Goal: Task Accomplishment & Management: Manage account settings

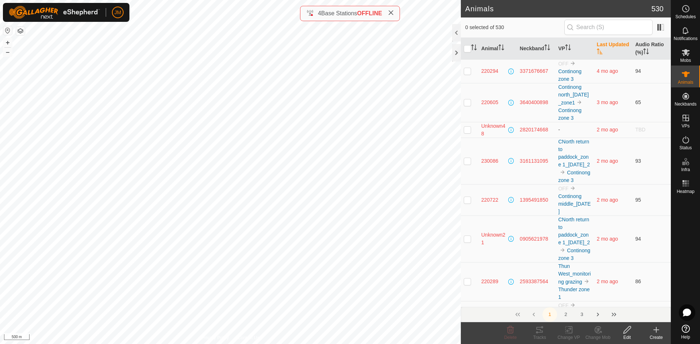
scroll to position [3096, 0]
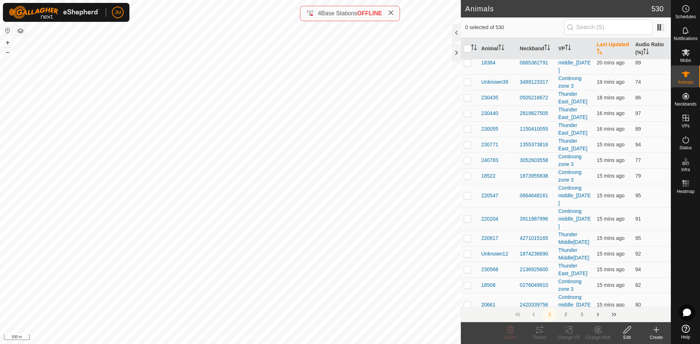
checkbox input "true"
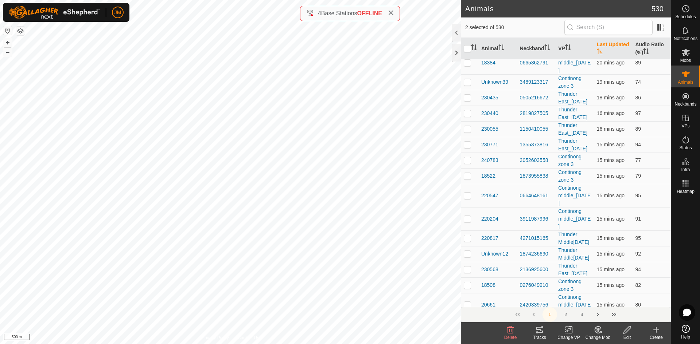
checkbox input "true"
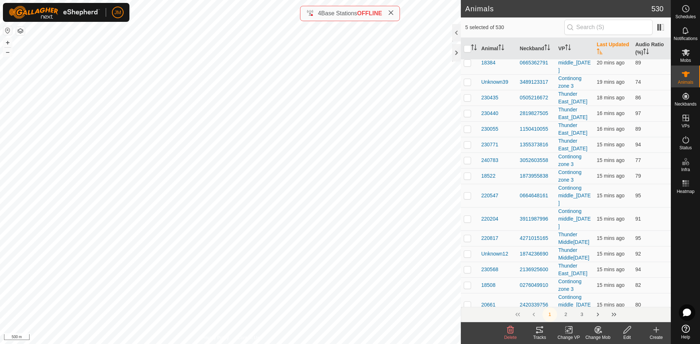
checkbox input "true"
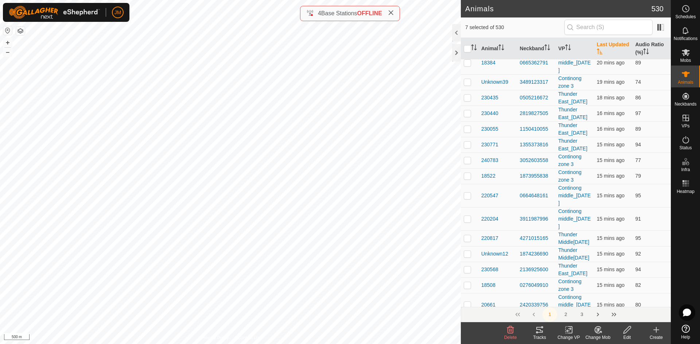
checkbox input "true"
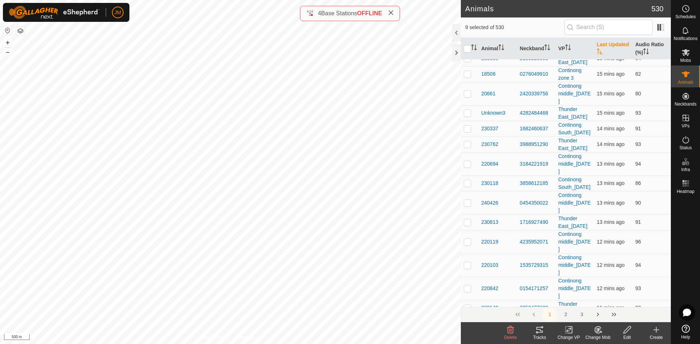
scroll to position [3324, 0]
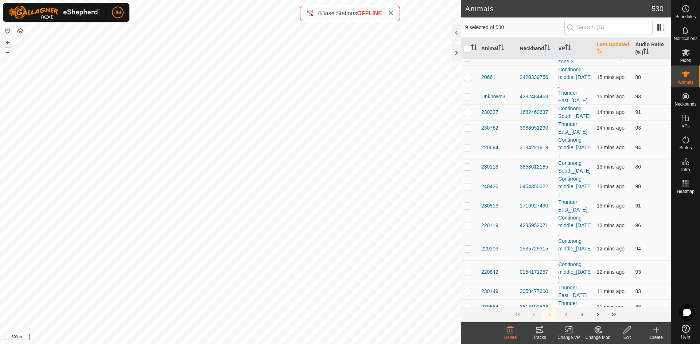
checkbox input "true"
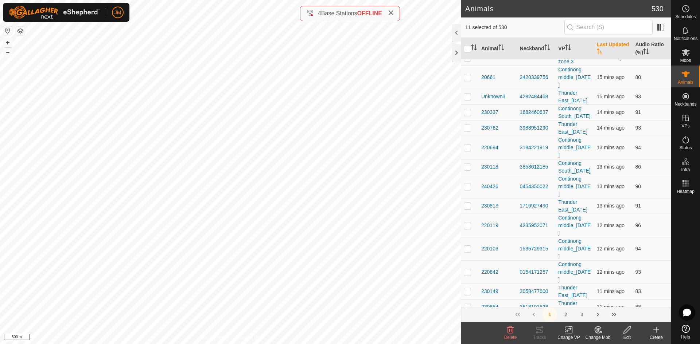
checkbox input "true"
click at [9, 50] on button "–" at bounding box center [7, 52] width 9 height 9
click at [8, 43] on button "+" at bounding box center [7, 42] width 9 height 9
click at [7, 43] on button "+" at bounding box center [7, 42] width 9 height 9
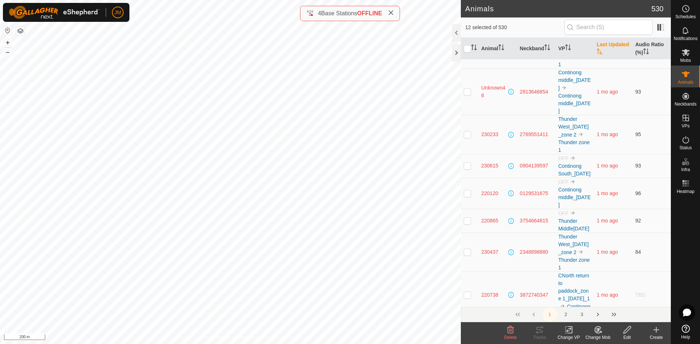
scroll to position [1849, 0]
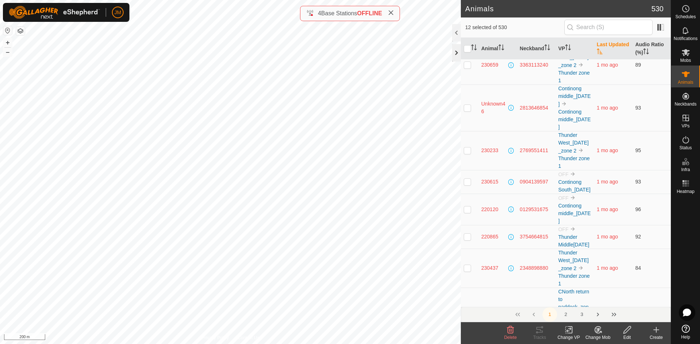
click at [454, 54] on div at bounding box center [456, 52] width 9 height 17
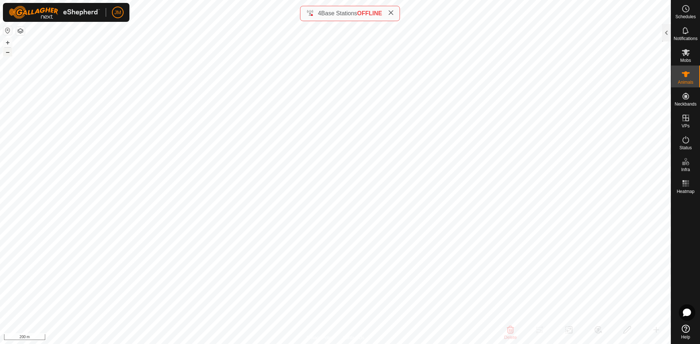
click at [11, 52] on button "–" at bounding box center [7, 52] width 9 height 9
click at [9, 43] on button "+" at bounding box center [7, 42] width 9 height 9
click at [391, 13] on icon at bounding box center [391, 13] width 6 height 6
